Goal: Task Accomplishment & Management: Manage account settings

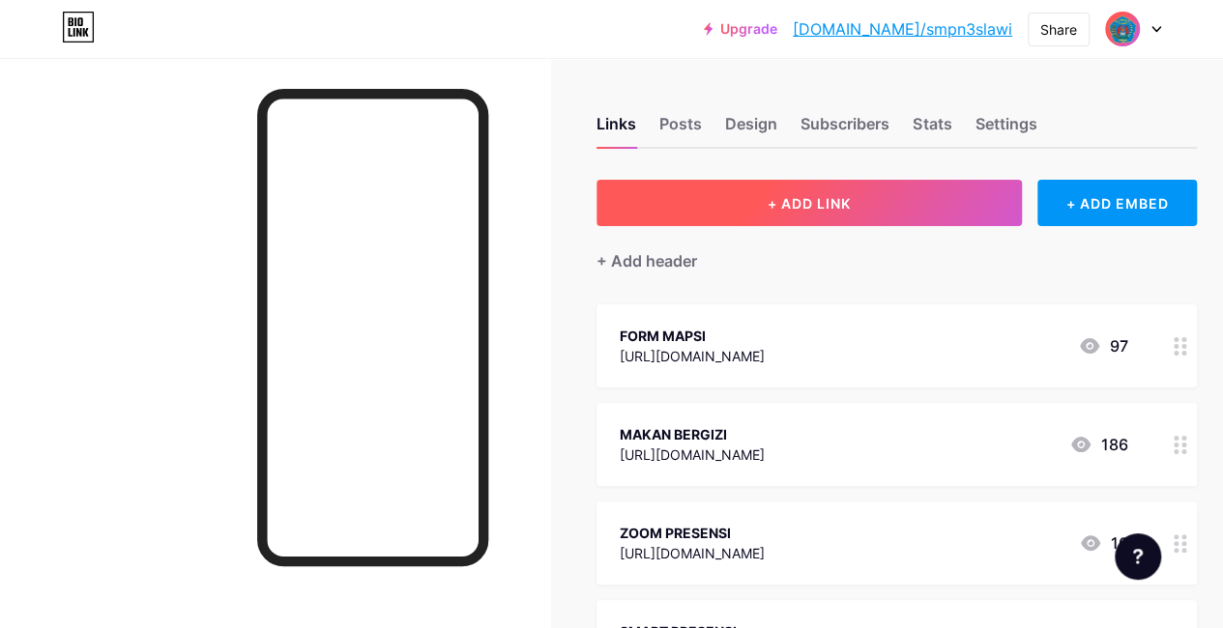
click at [817, 198] on span "+ ADD LINK" at bounding box center [809, 203] width 83 height 16
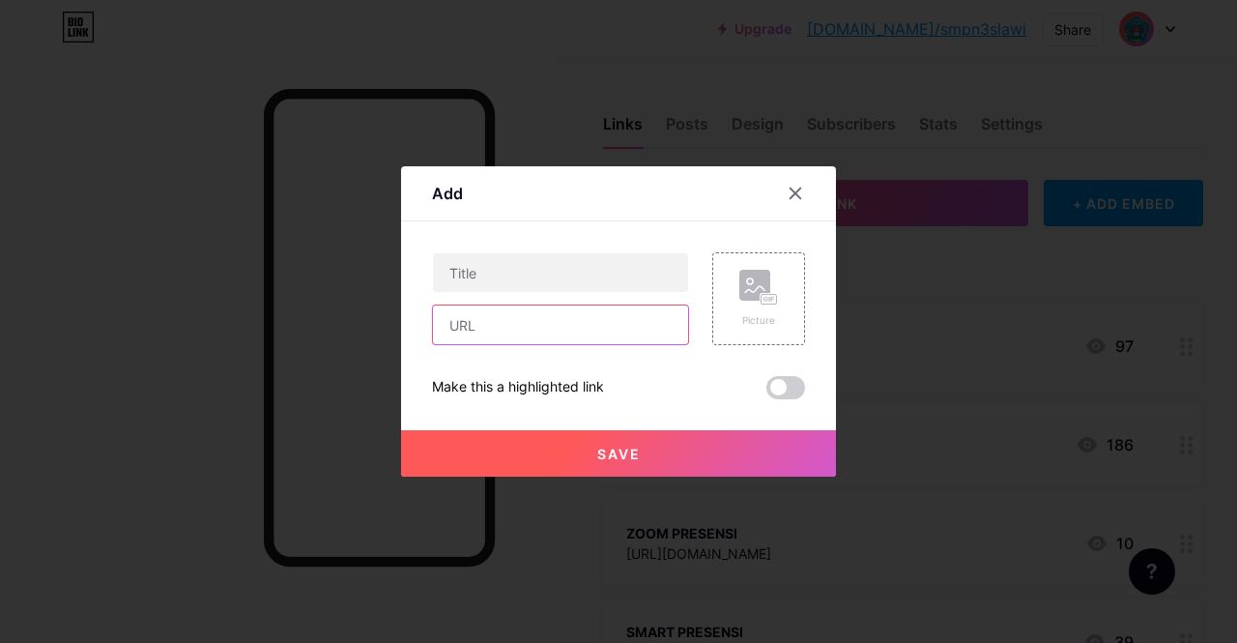
click at [482, 330] on input "text" at bounding box center [560, 324] width 255 height 39
paste input "[URL][DOMAIN_NAME]"
type input "[URL][DOMAIN_NAME]"
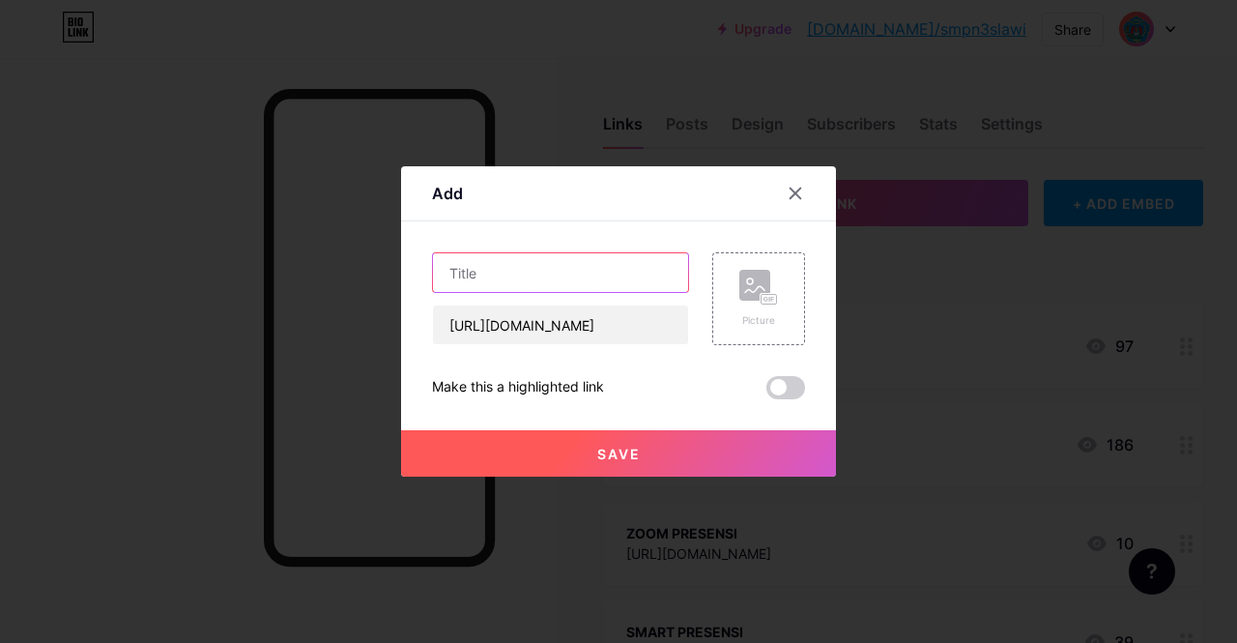
click at [520, 277] on input "text" at bounding box center [560, 272] width 255 height 39
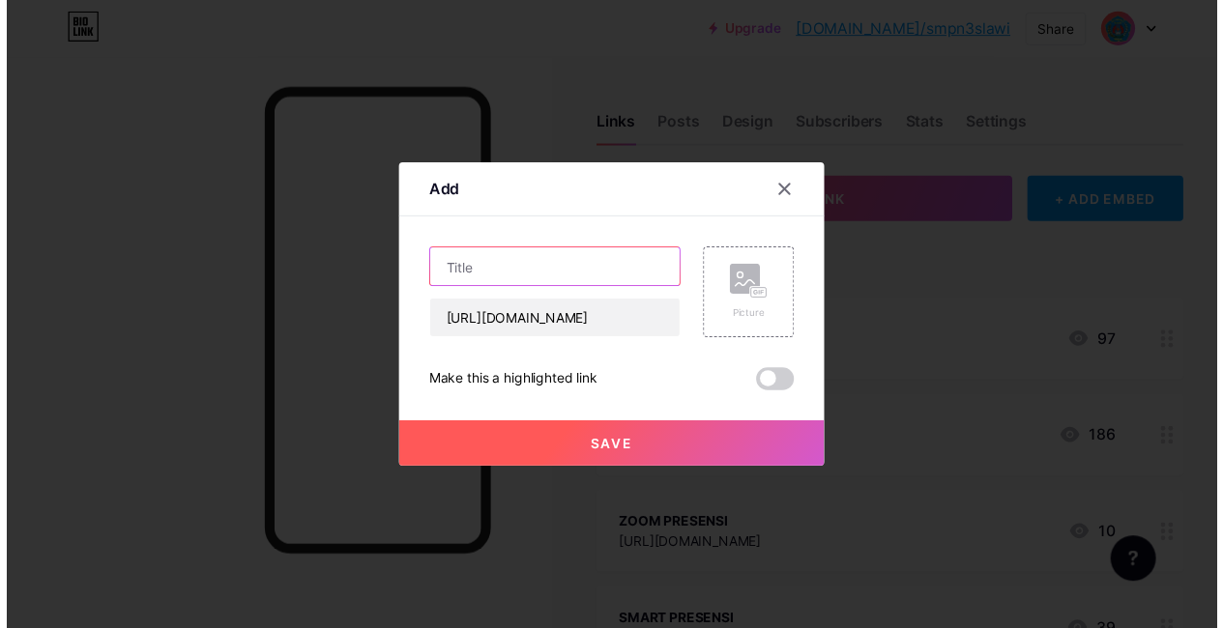
scroll to position [0, 0]
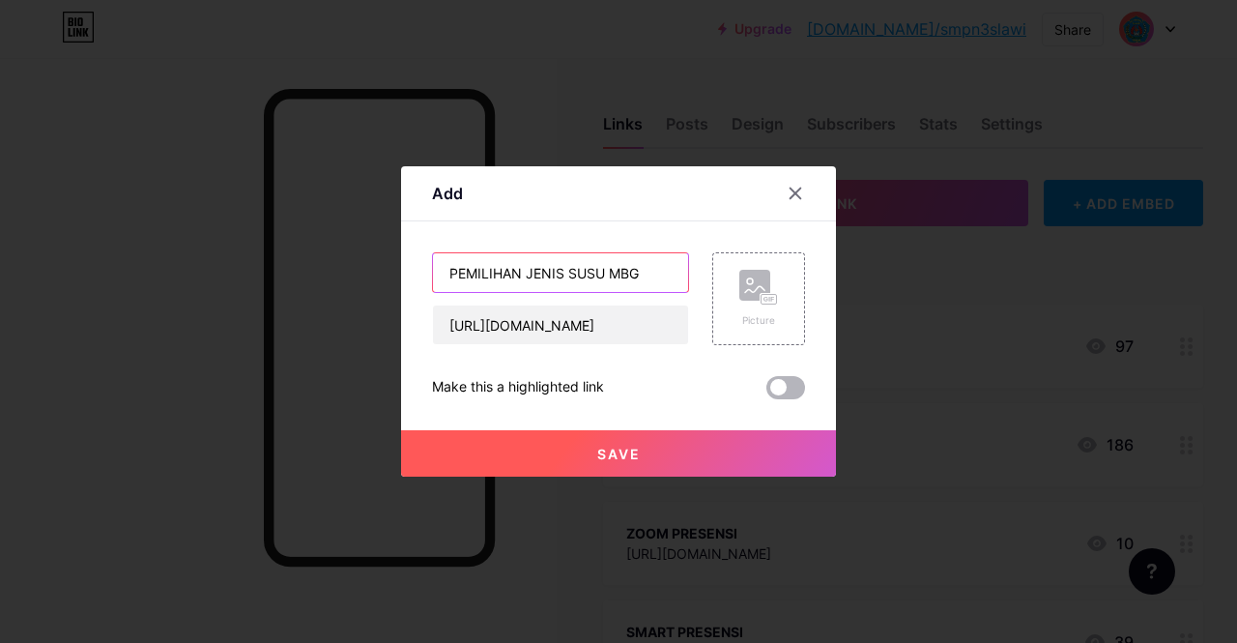
type input "PEMILIHAN JENIS SUSU MBG"
click at [803, 390] on span at bounding box center [786, 387] width 39 height 23
click at [767, 392] on input "checkbox" at bounding box center [767, 392] width 0 height 0
click at [769, 391] on span at bounding box center [786, 387] width 39 height 23
click at [767, 392] on input "checkbox" at bounding box center [767, 392] width 0 height 0
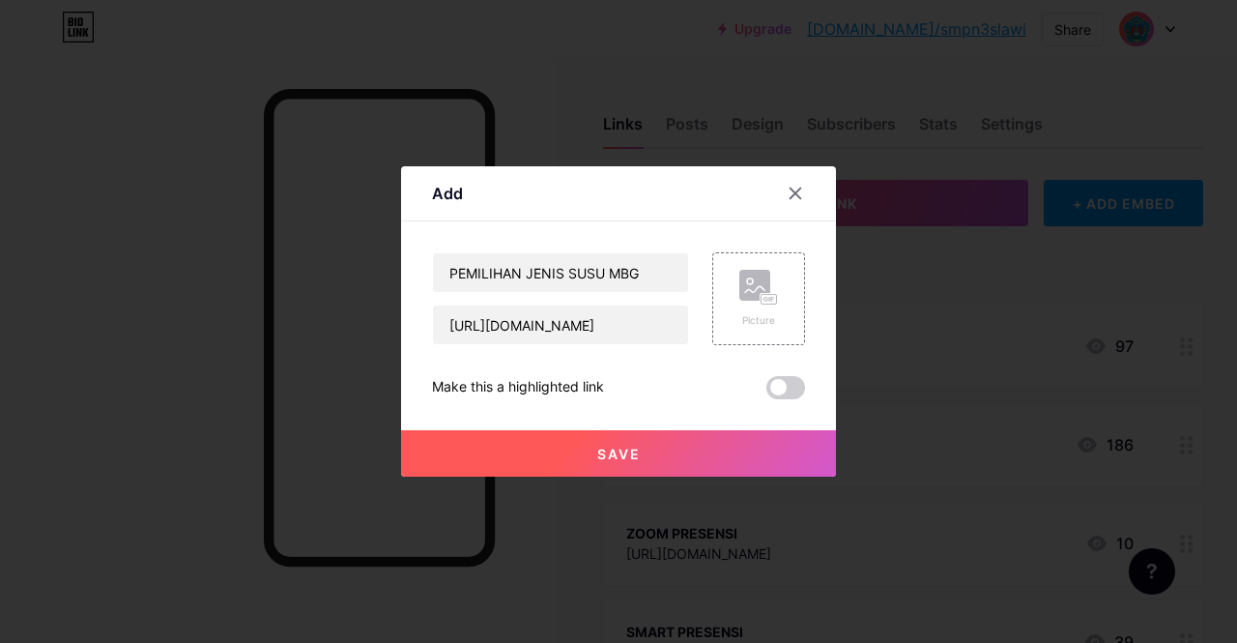
click at [620, 451] on span "Save" at bounding box center [618, 454] width 43 height 16
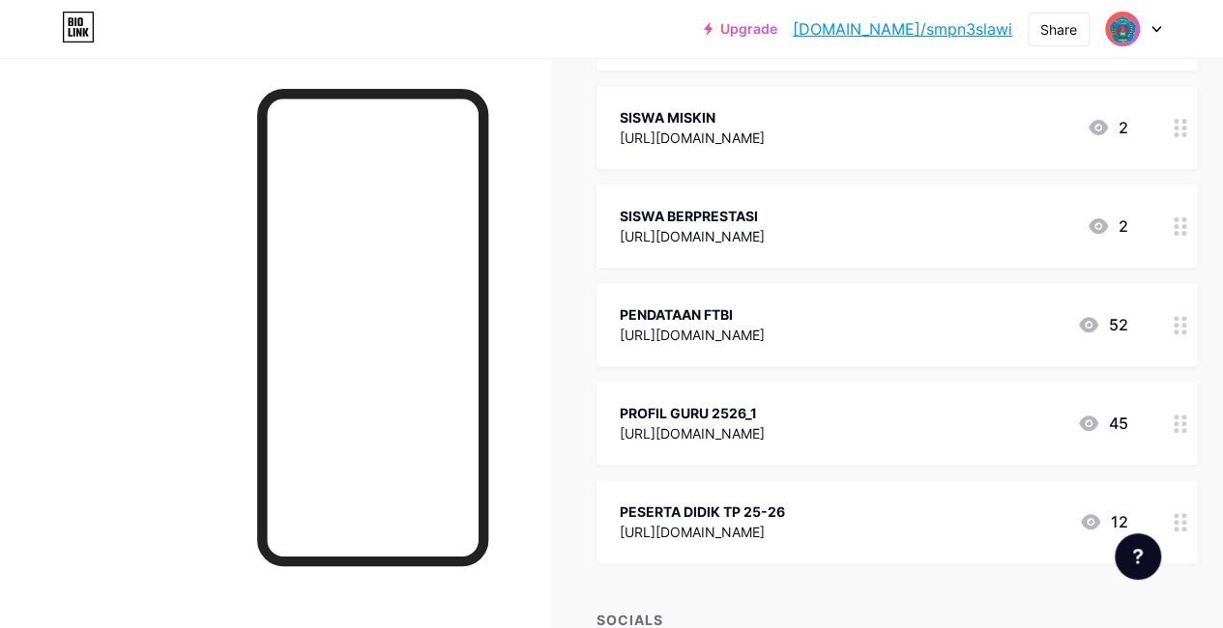
scroll to position [4026, 0]
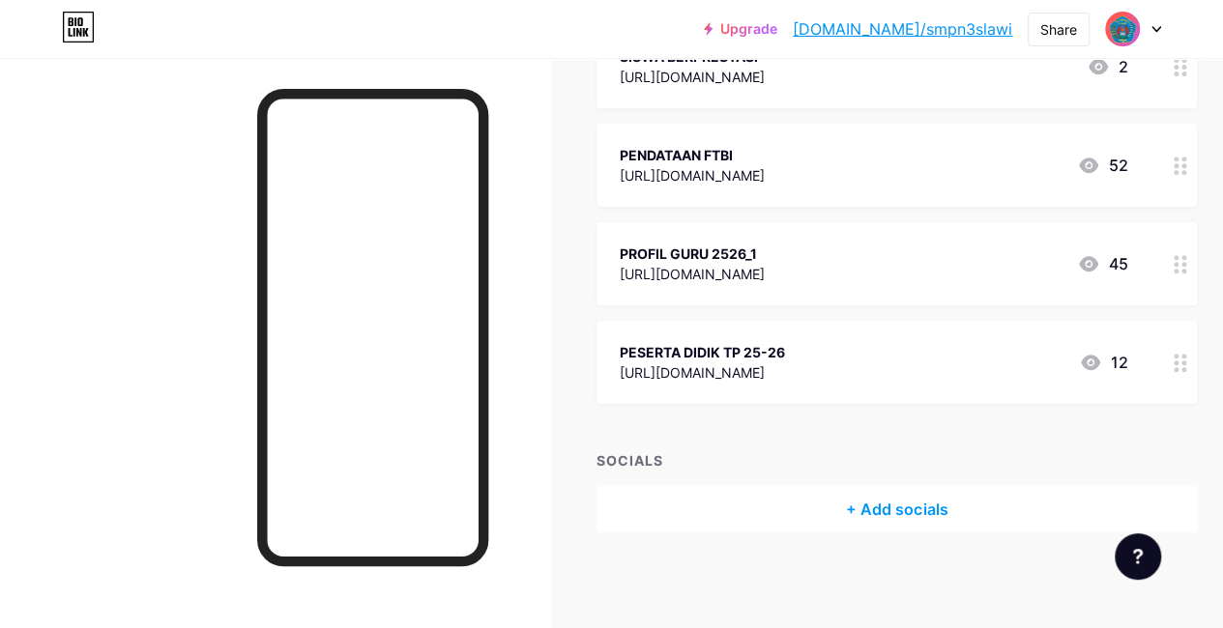
click at [1100, 362] on icon at bounding box center [1090, 362] width 19 height 15
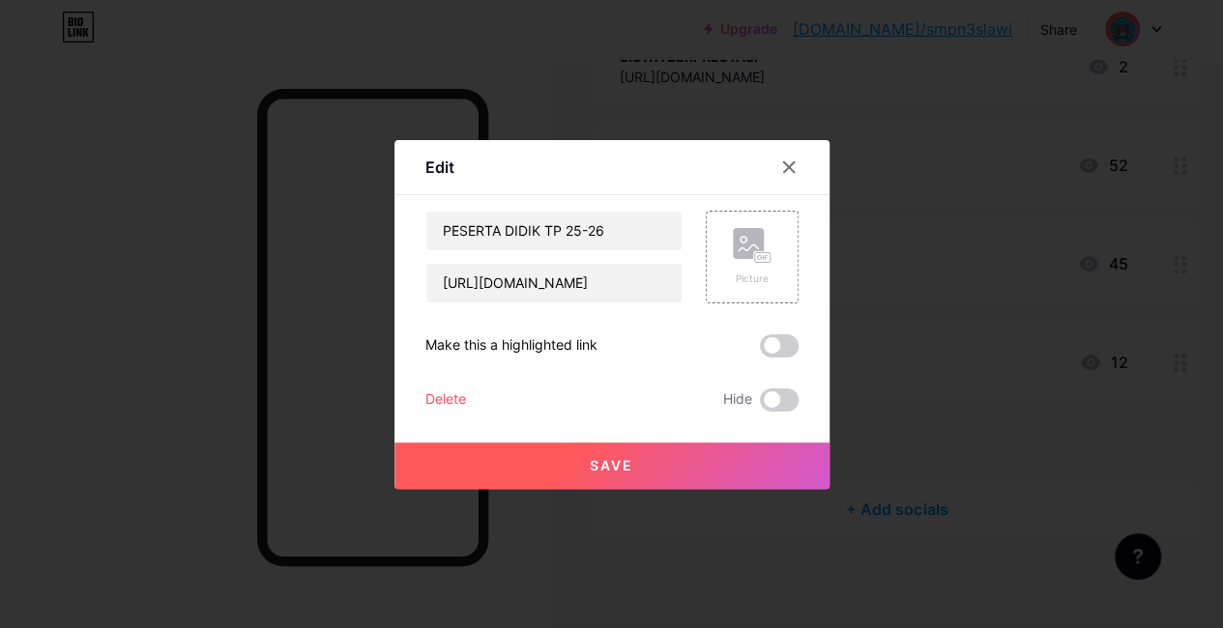
scroll to position [4012, 0]
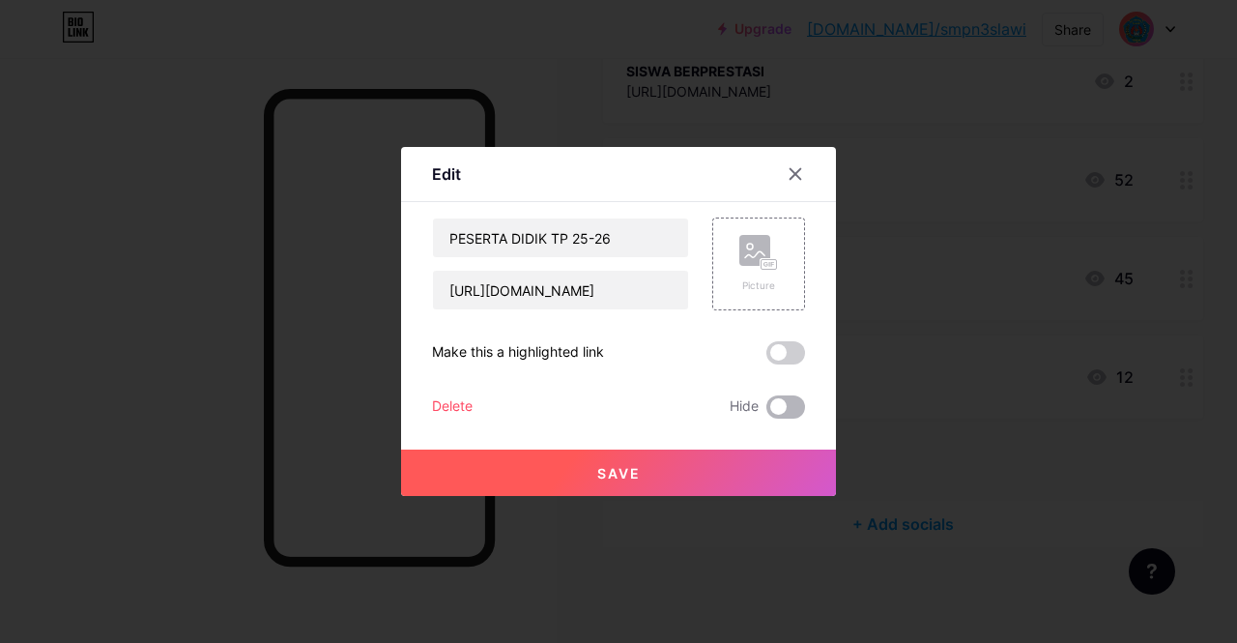
click at [803, 407] on span at bounding box center [786, 406] width 39 height 23
click at [767, 412] on input "checkbox" at bounding box center [767, 412] width 0 height 0
click at [624, 467] on span "Save" at bounding box center [618, 473] width 43 height 16
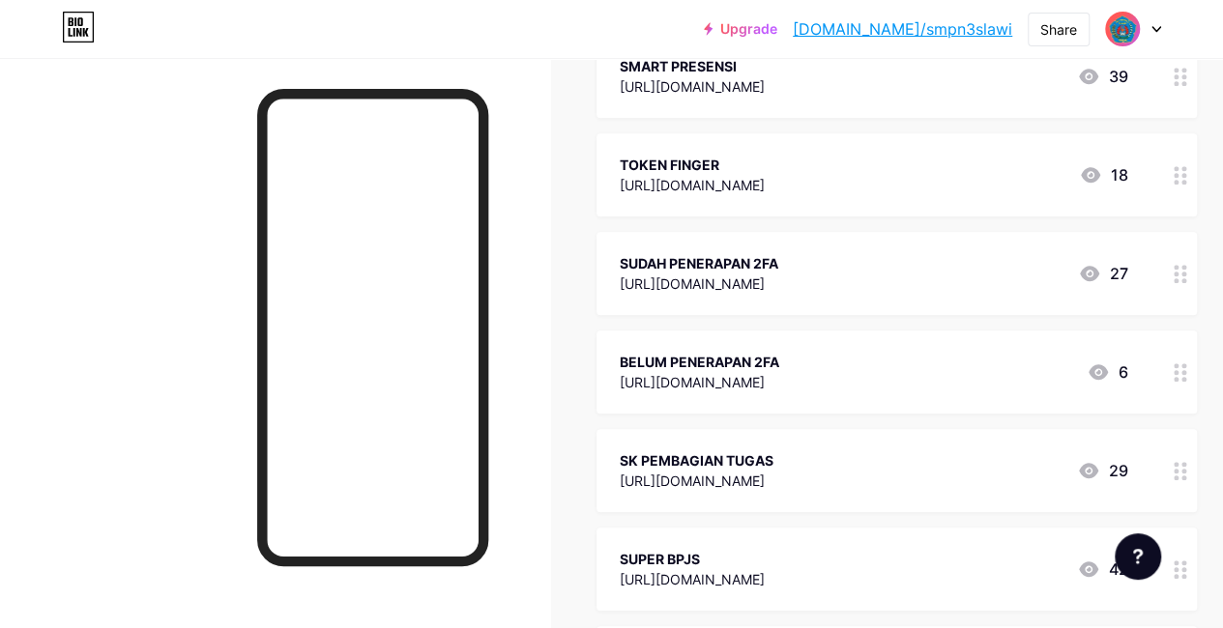
scroll to position [773, 0]
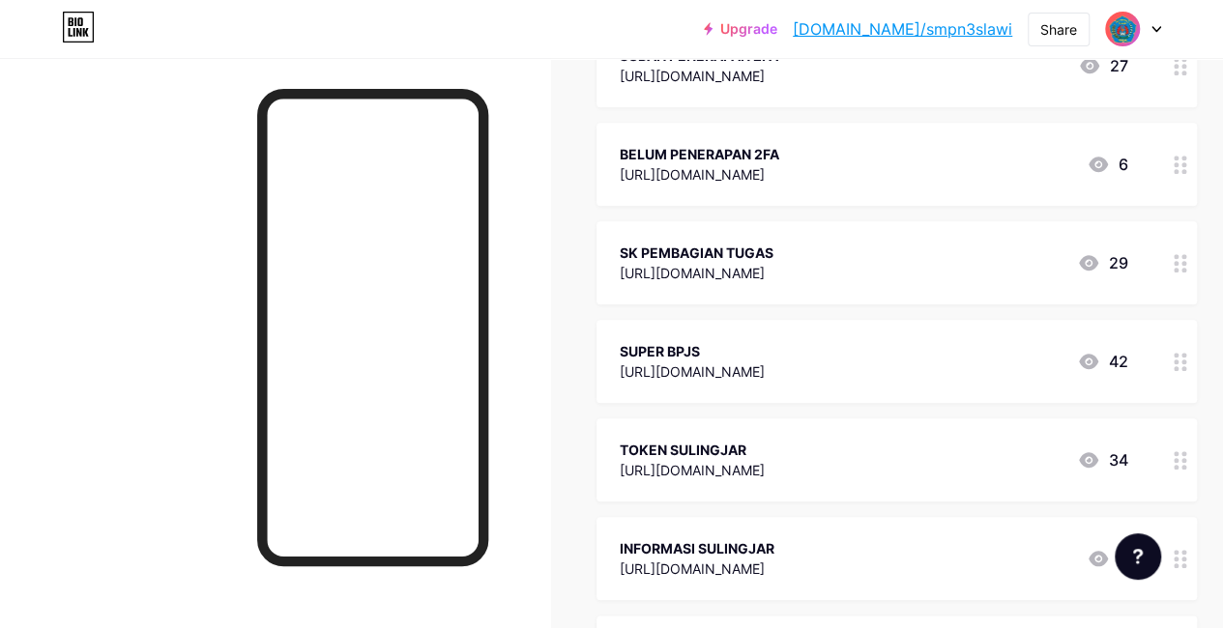
click at [1098, 260] on icon at bounding box center [1088, 262] width 23 height 23
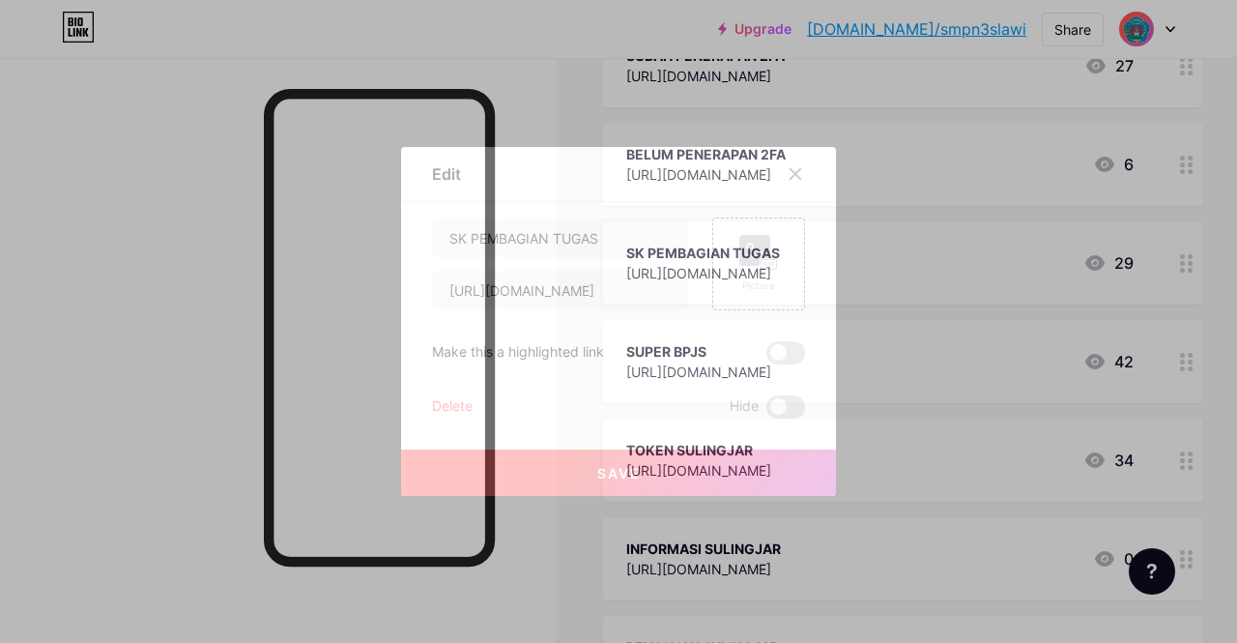
click at [800, 409] on span at bounding box center [786, 406] width 39 height 23
click at [767, 412] on input "checkbox" at bounding box center [767, 412] width 0 height 0
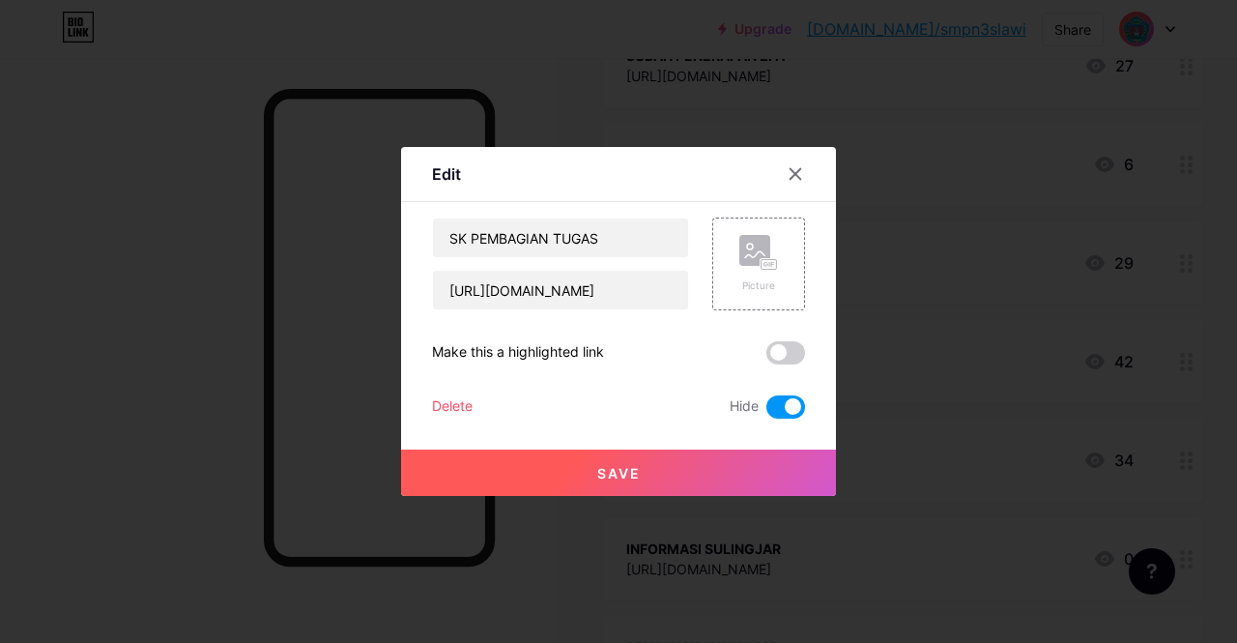
click at [634, 469] on span "Save" at bounding box center [618, 473] width 43 height 16
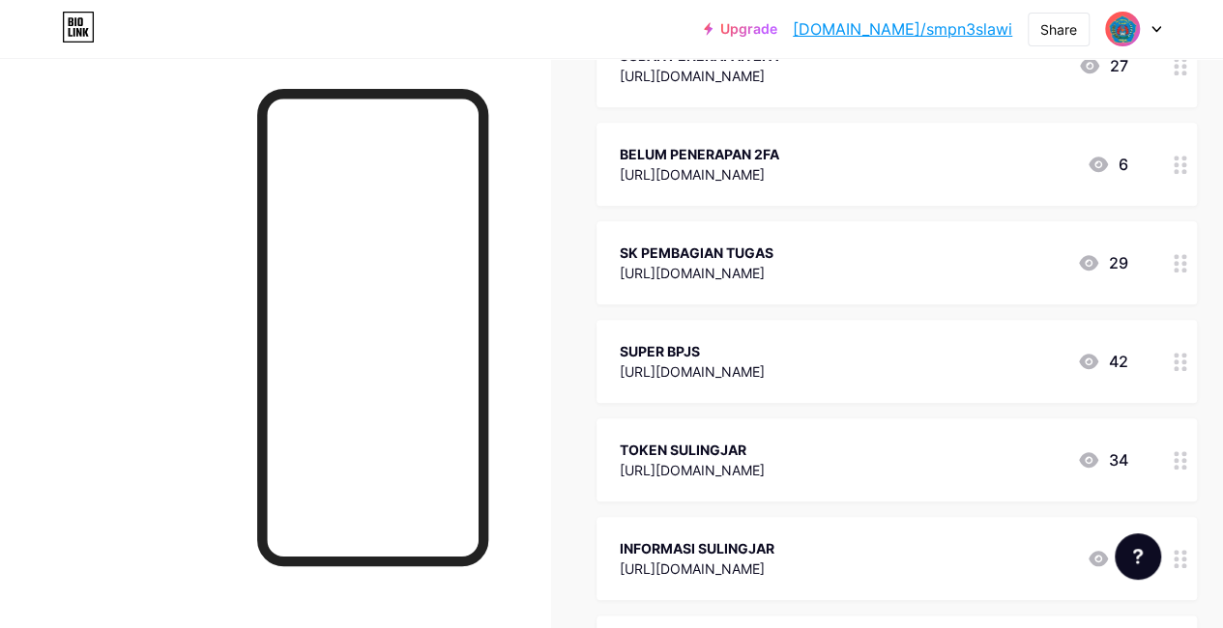
click at [1094, 457] on icon at bounding box center [1088, 459] width 19 height 15
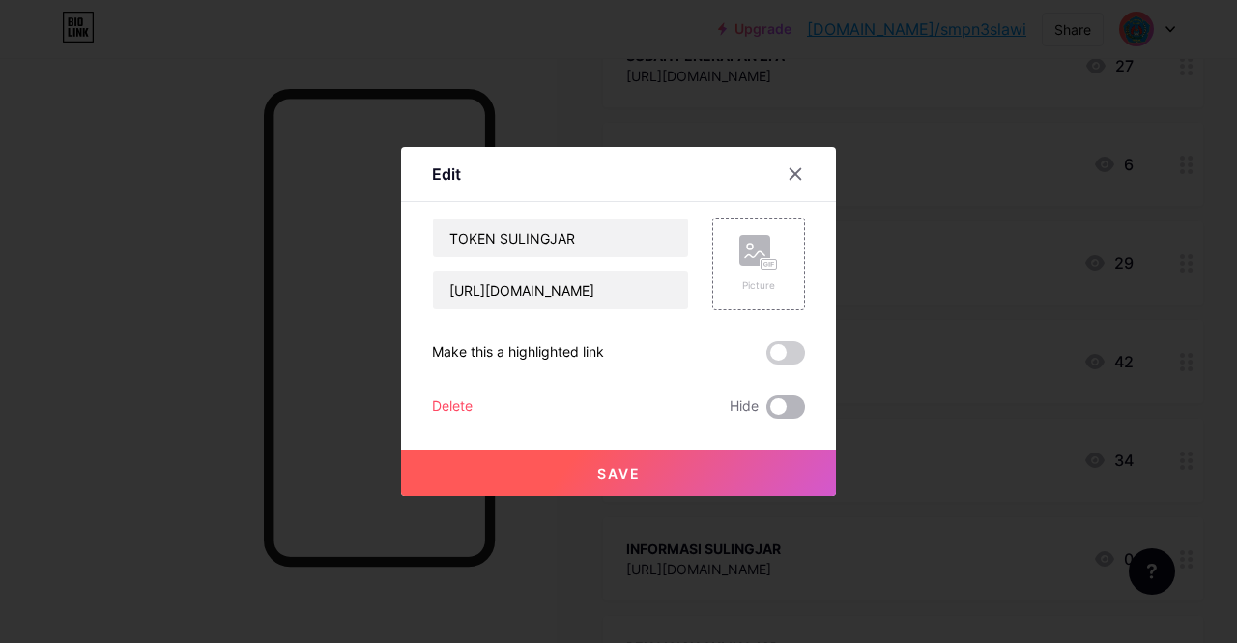
click at [798, 409] on span at bounding box center [786, 406] width 39 height 23
click at [767, 412] on input "checkbox" at bounding box center [767, 412] width 0 height 0
click at [623, 468] on span "Save" at bounding box center [618, 473] width 43 height 16
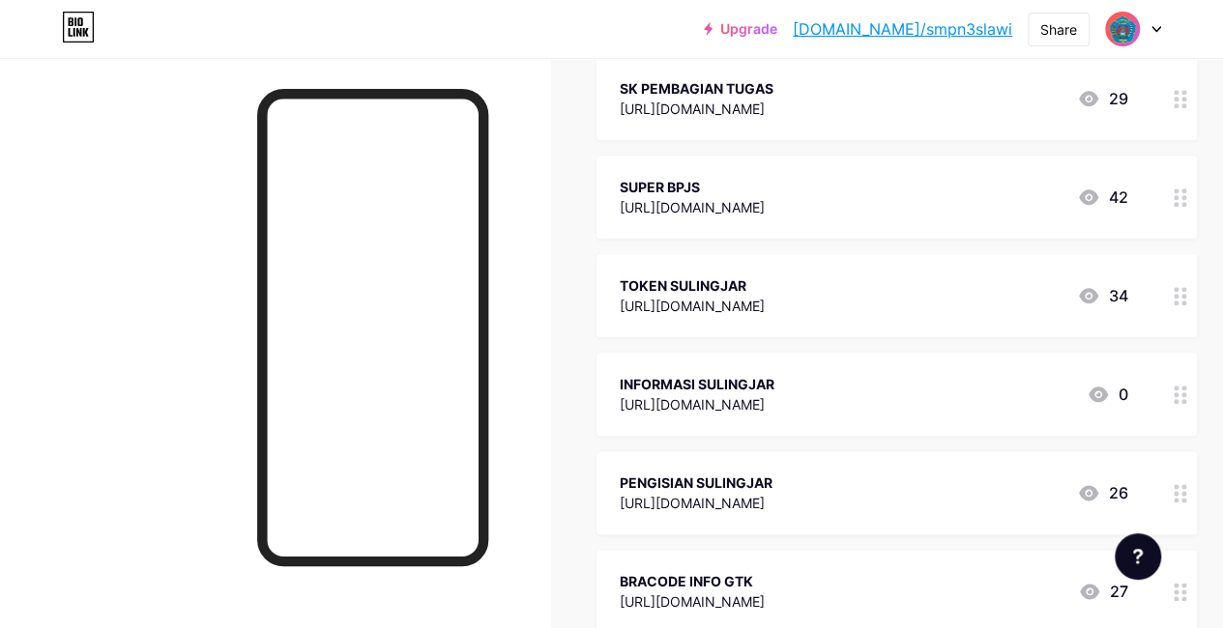
scroll to position [967, 0]
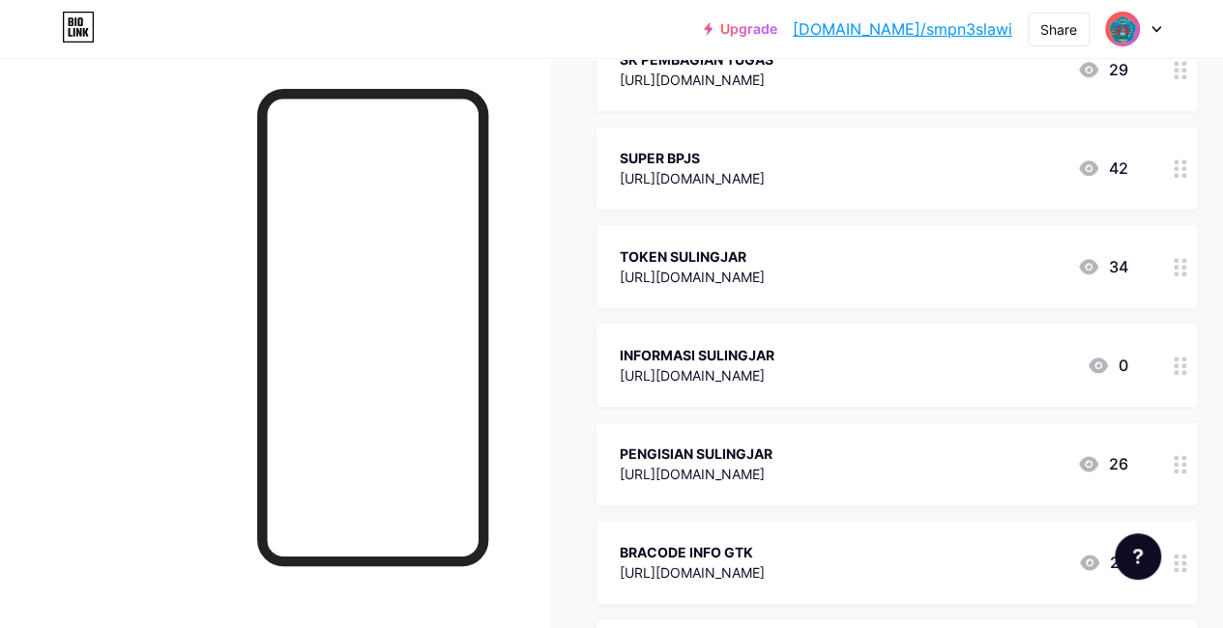
click at [1095, 464] on icon at bounding box center [1088, 463] width 19 height 15
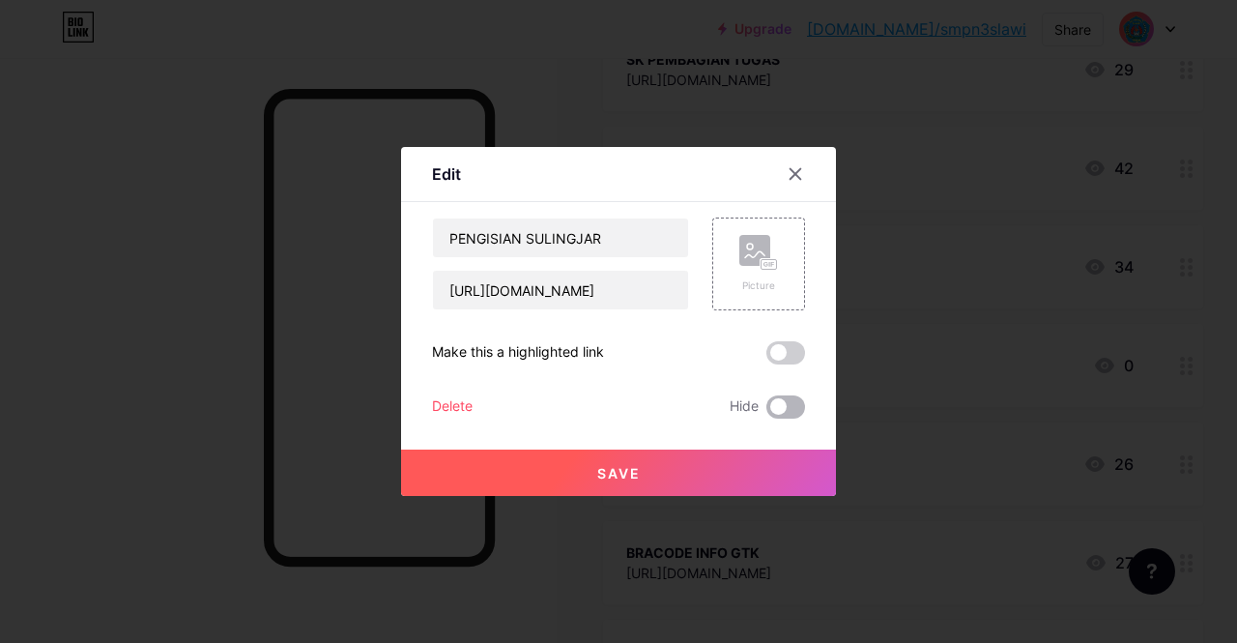
click at [793, 408] on span at bounding box center [786, 406] width 39 height 23
click at [767, 412] on input "checkbox" at bounding box center [767, 412] width 0 height 0
click at [616, 467] on span "Save" at bounding box center [618, 473] width 43 height 16
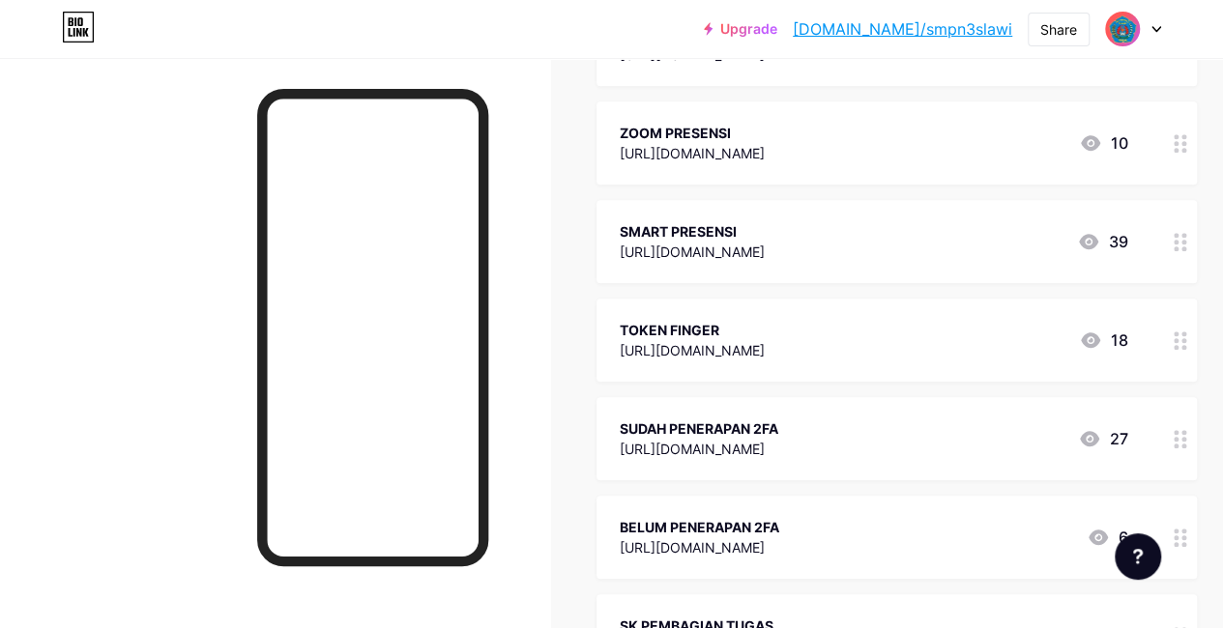
scroll to position [483, 0]
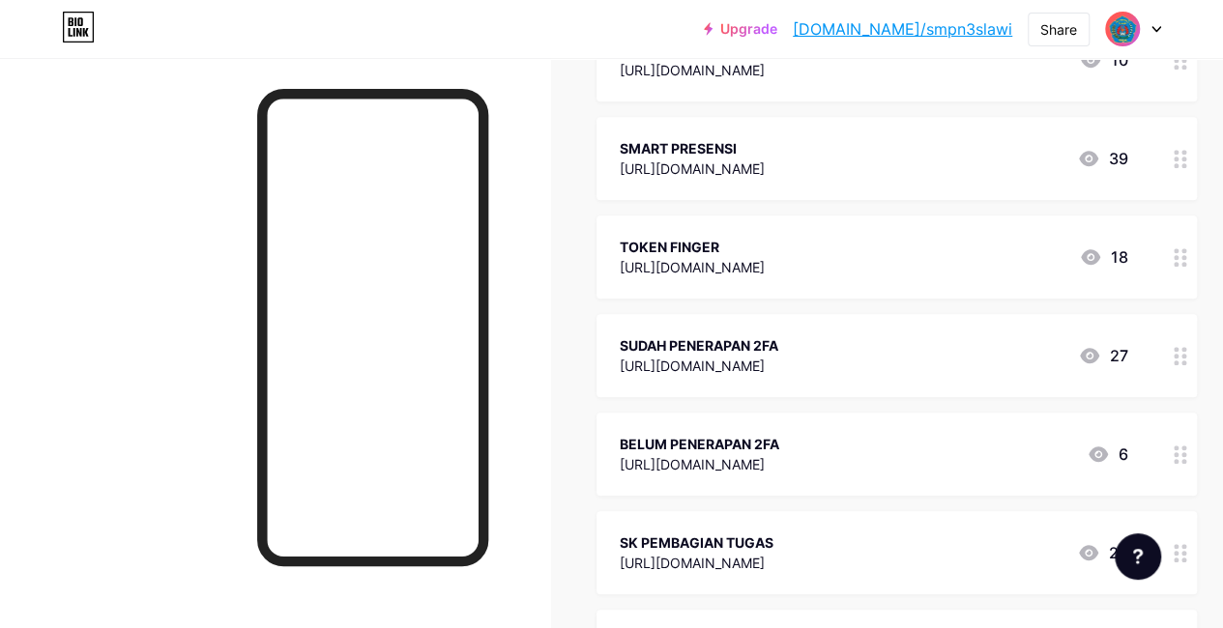
click at [1095, 354] on icon at bounding box center [1089, 355] width 19 height 15
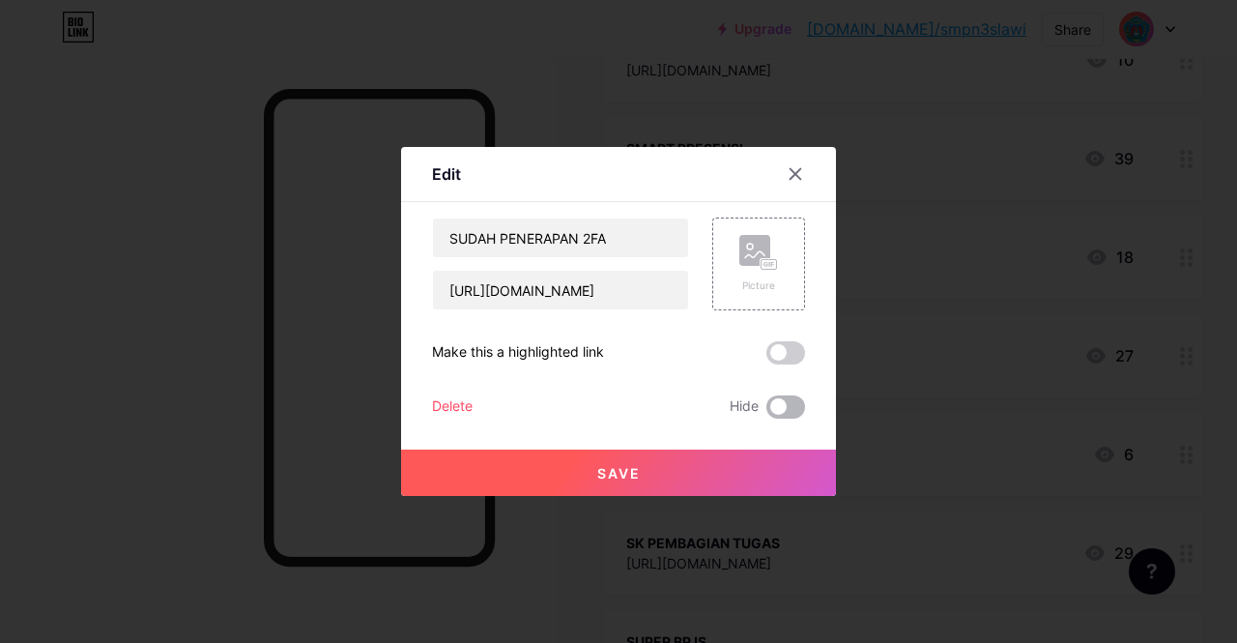
click at [794, 411] on span at bounding box center [786, 406] width 39 height 23
click at [767, 412] on input "checkbox" at bounding box center [767, 412] width 0 height 0
click at [630, 474] on span "Save" at bounding box center [618, 473] width 43 height 16
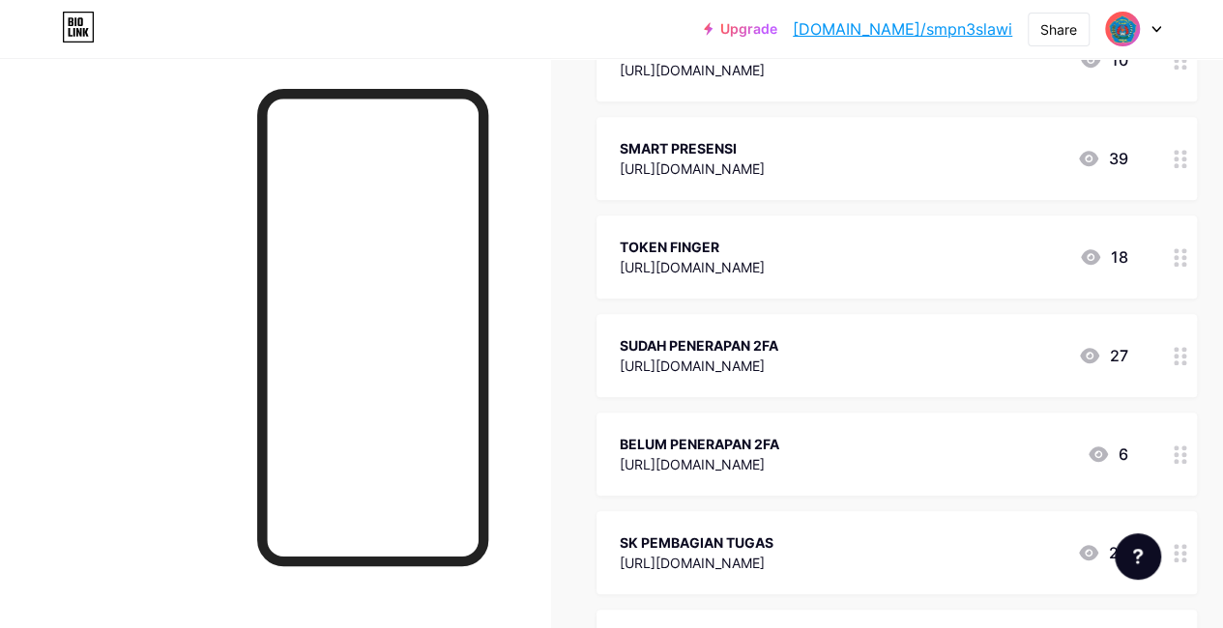
click at [1106, 452] on icon at bounding box center [1097, 454] width 19 height 15
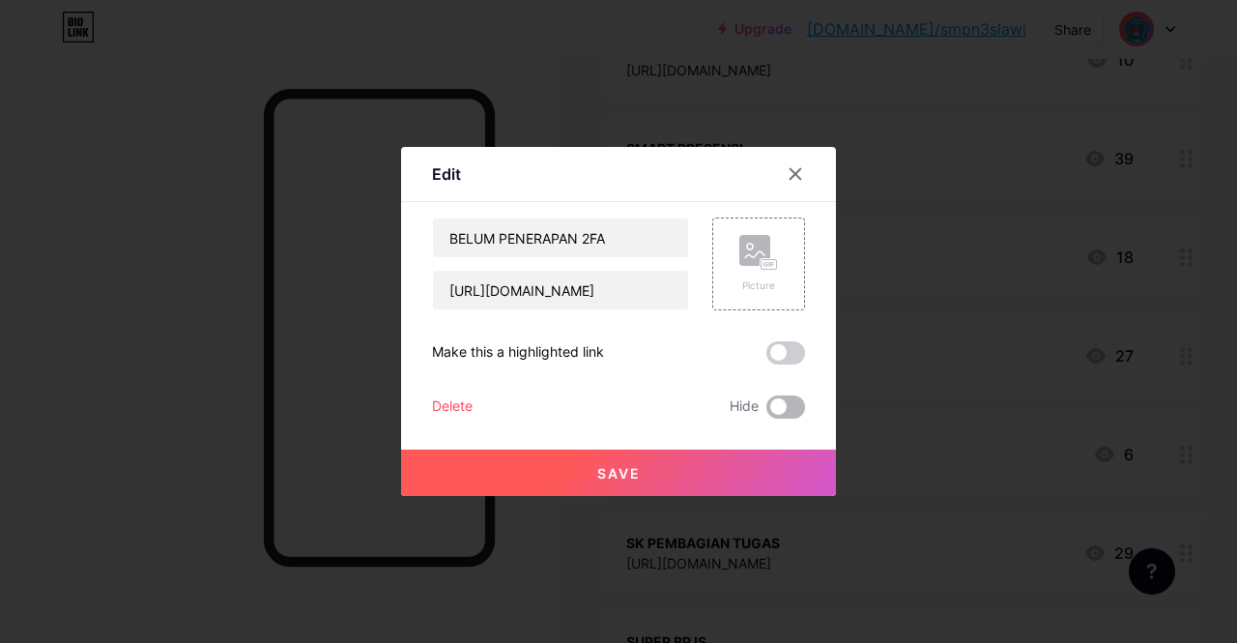
click at [795, 409] on span at bounding box center [786, 406] width 39 height 23
click at [767, 412] on input "checkbox" at bounding box center [767, 412] width 0 height 0
click at [626, 468] on span "Save" at bounding box center [618, 473] width 43 height 16
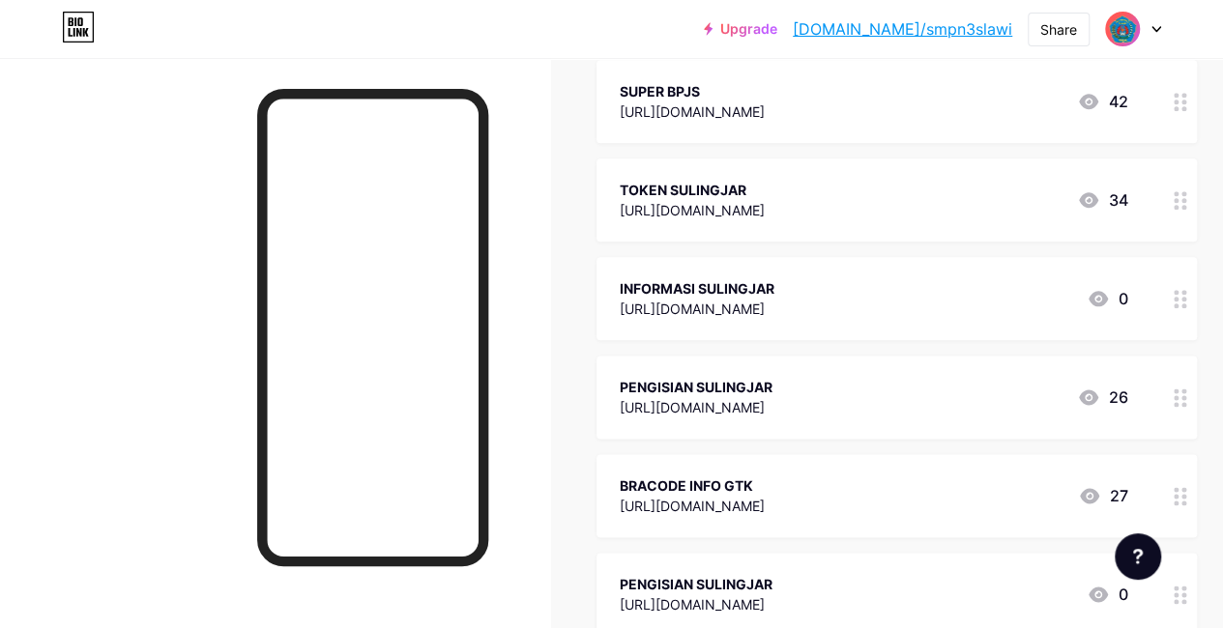
scroll to position [1160, 0]
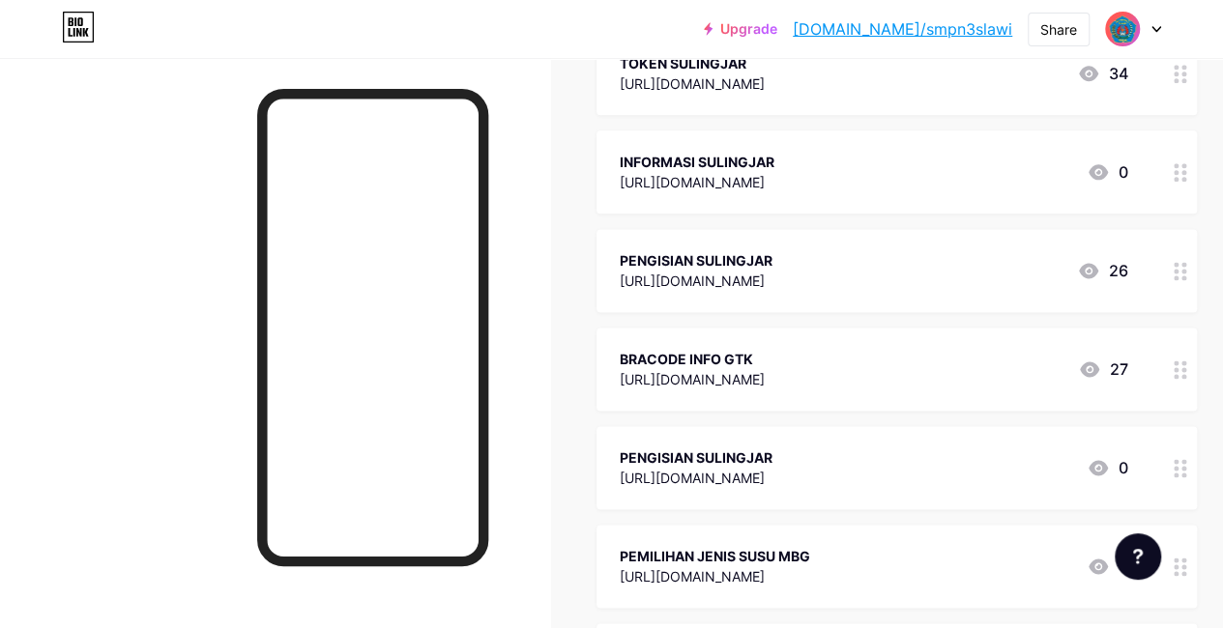
click at [1096, 364] on icon at bounding box center [1089, 369] width 19 height 15
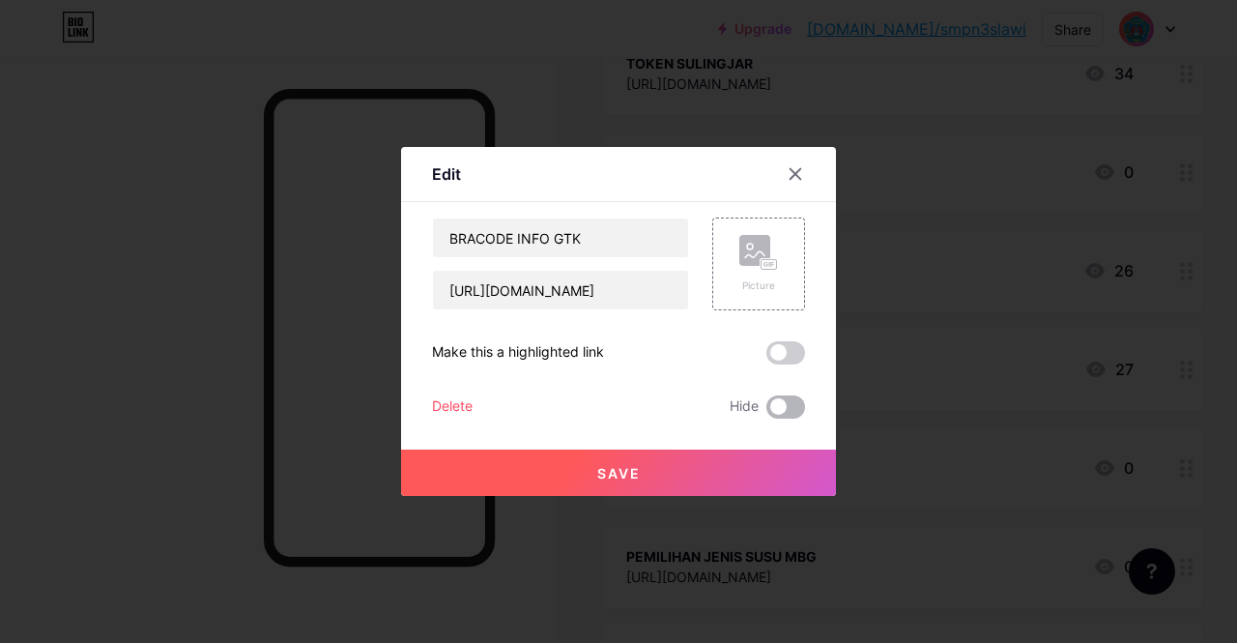
click at [796, 410] on span at bounding box center [786, 406] width 39 height 23
click at [767, 412] on input "checkbox" at bounding box center [767, 412] width 0 height 0
click at [645, 464] on button "Save" at bounding box center [618, 472] width 435 height 46
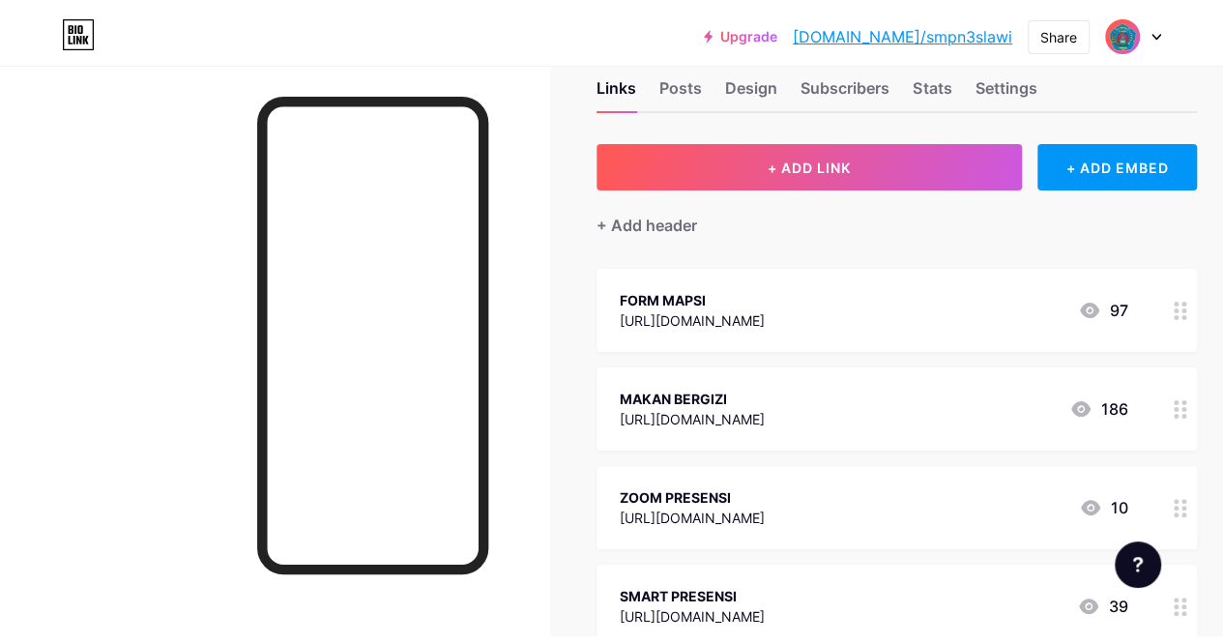
scroll to position [0, 0]
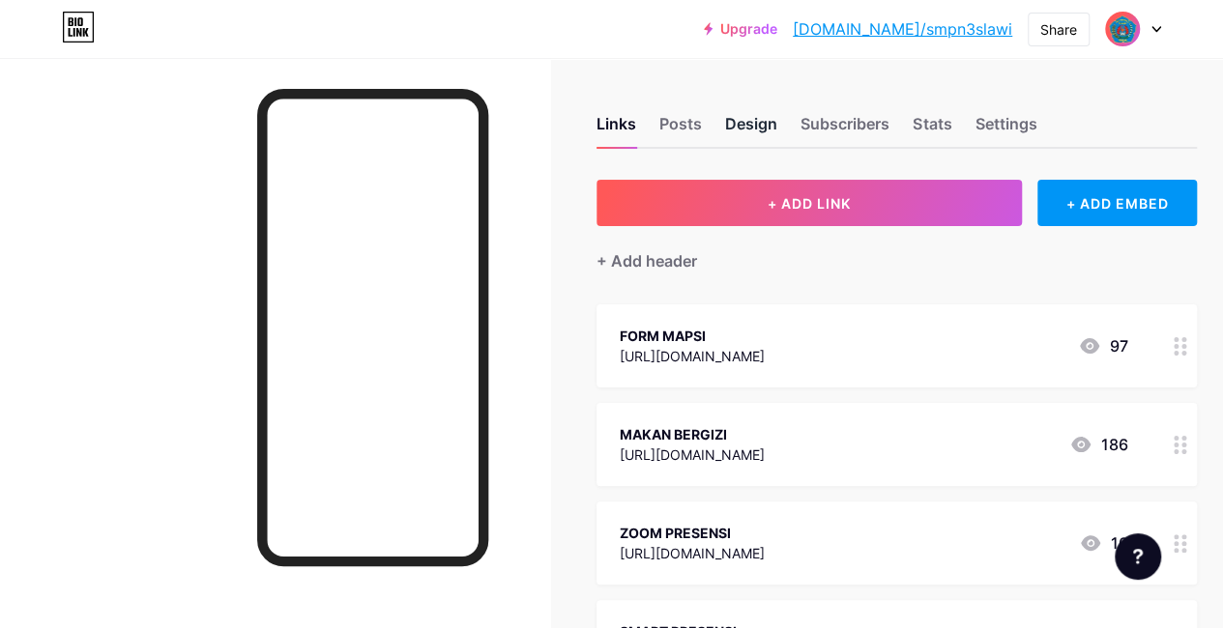
click at [763, 124] on div "Design" at bounding box center [751, 129] width 52 height 35
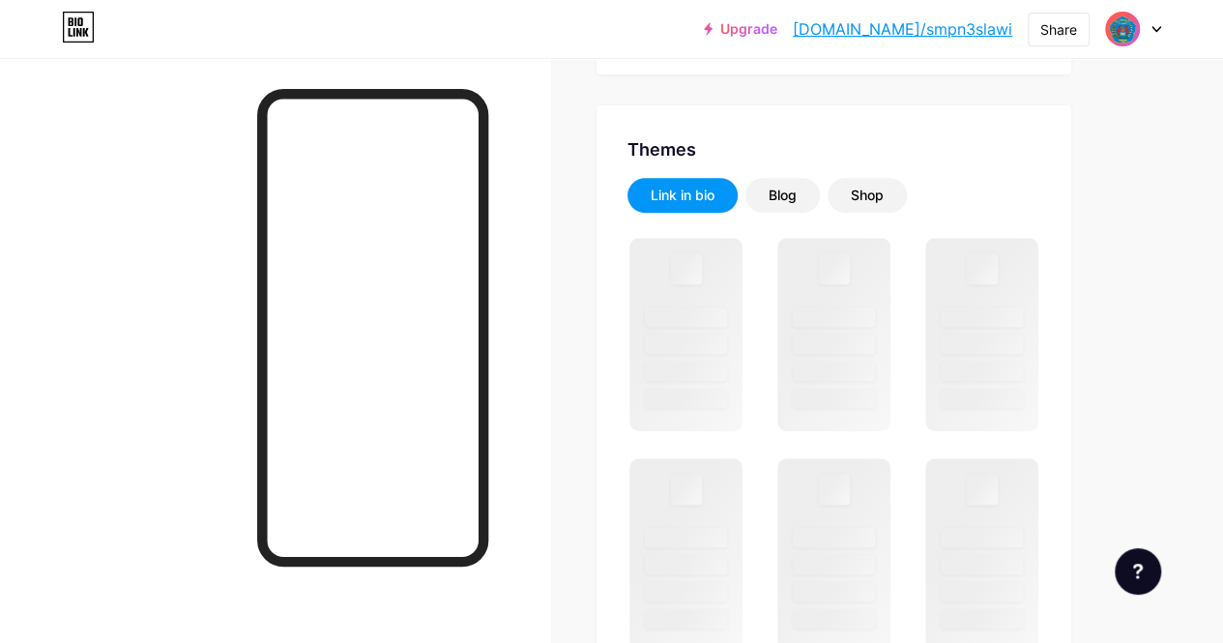
scroll to position [580, 0]
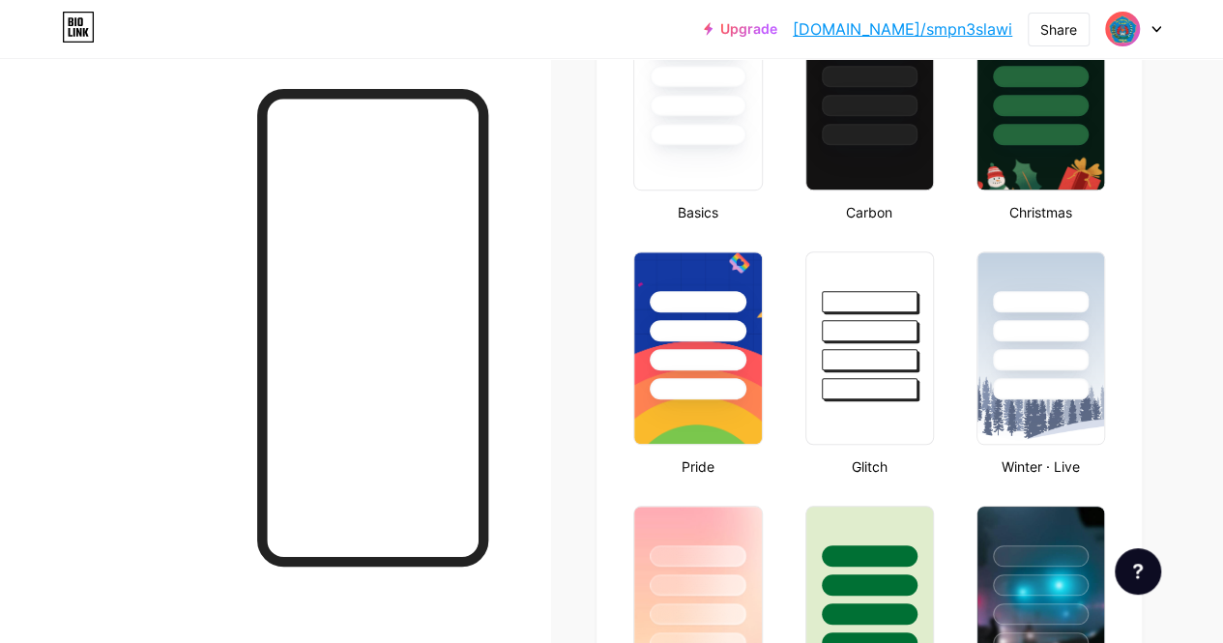
type input "#c1c408"
type input "#f5f3b2"
type input "#000000"
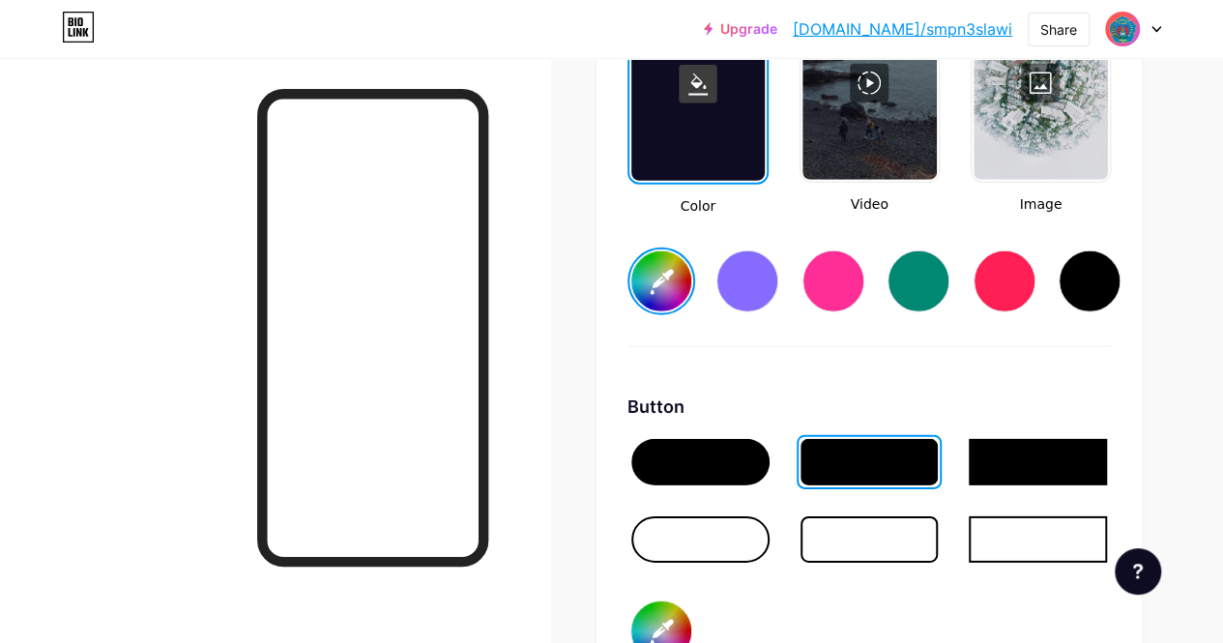
scroll to position [2625, 0]
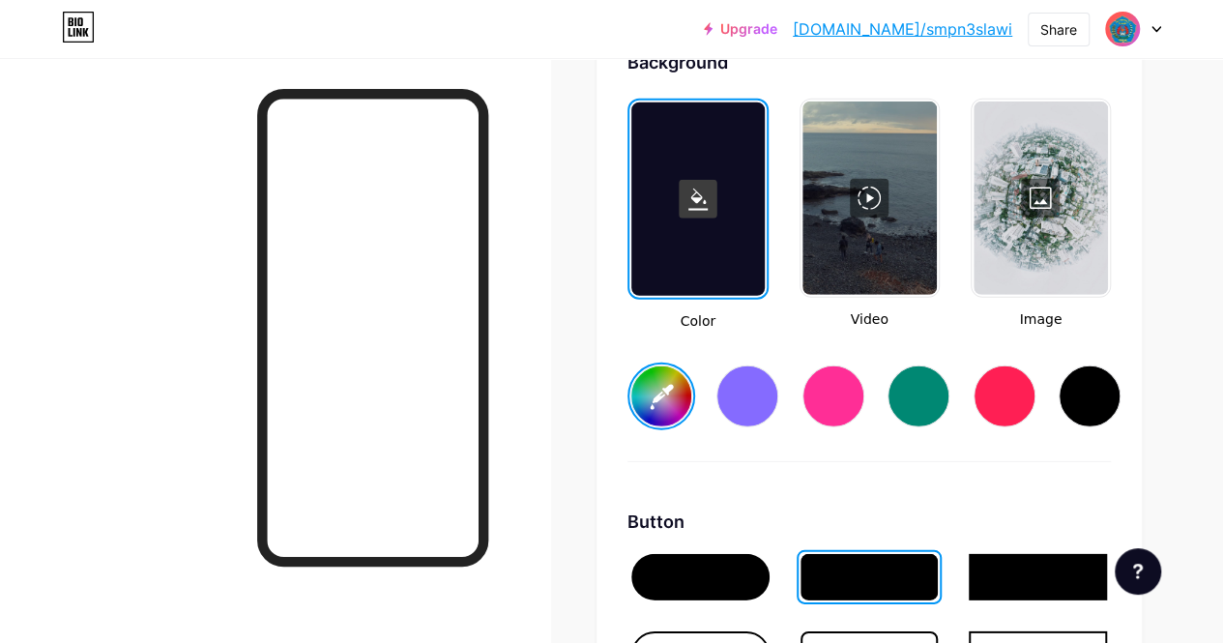
click at [920, 405] on div at bounding box center [918, 396] width 62 height 62
type input "#008873"
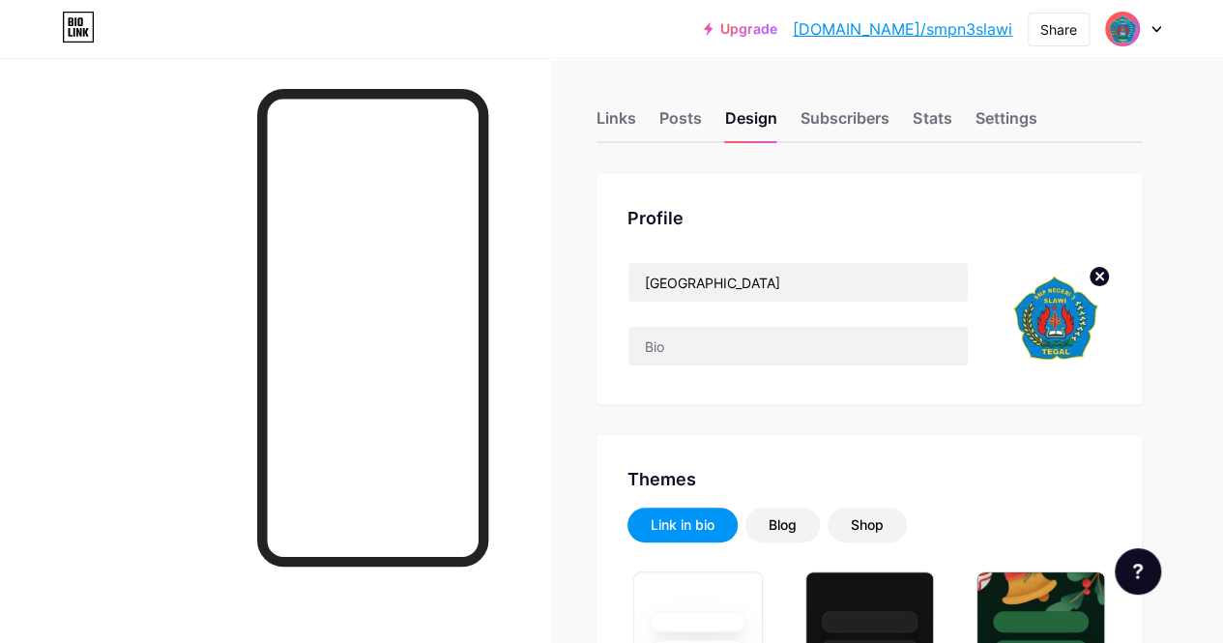
scroll to position [0, 0]
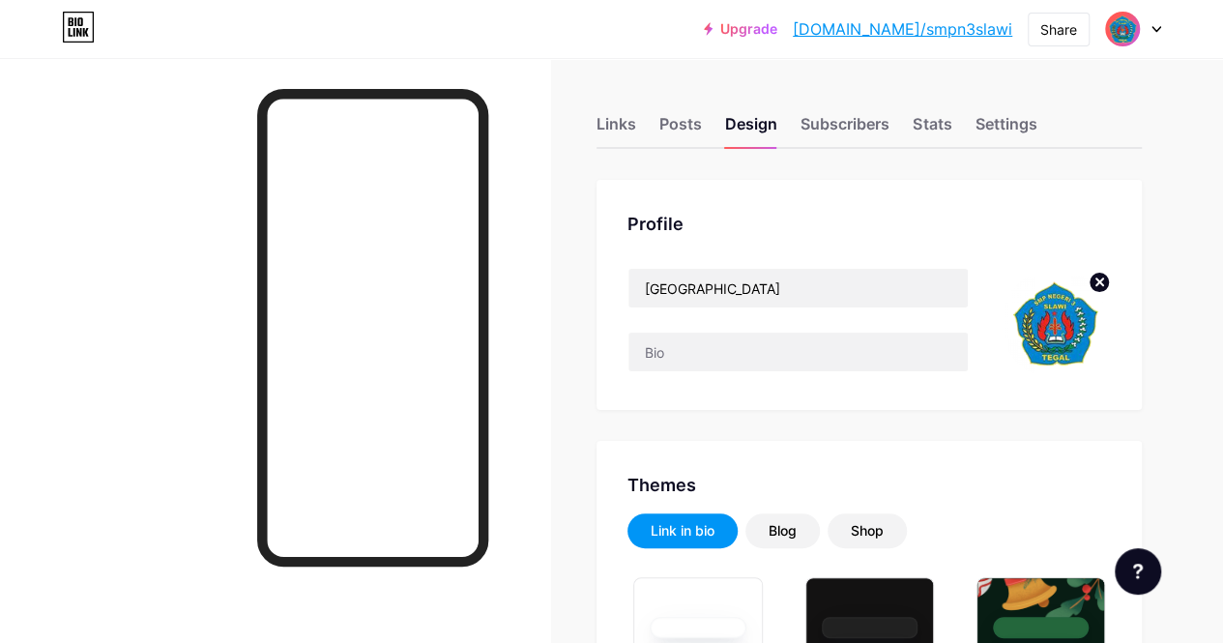
click at [941, 30] on link "[DOMAIN_NAME]/smpn3slawi" at bounding box center [902, 28] width 219 height 23
click at [926, 28] on link "[DOMAIN_NAME]/smpn3slawi" at bounding box center [902, 28] width 219 height 23
